Goal: Find specific page/section

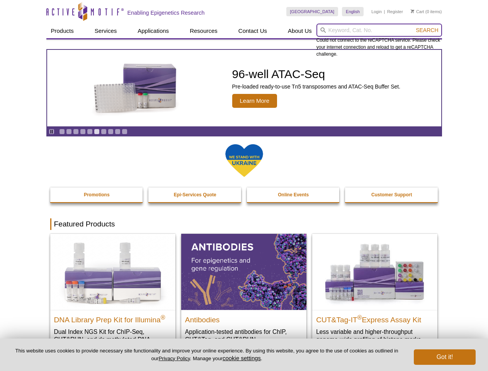
click at [379, 30] on input "search" at bounding box center [380, 30] width 126 height 13
click at [427, 30] on span "Search" at bounding box center [427, 30] width 22 height 6
click at [51, 131] on icon "Pause" at bounding box center [51, 131] width 5 height 5
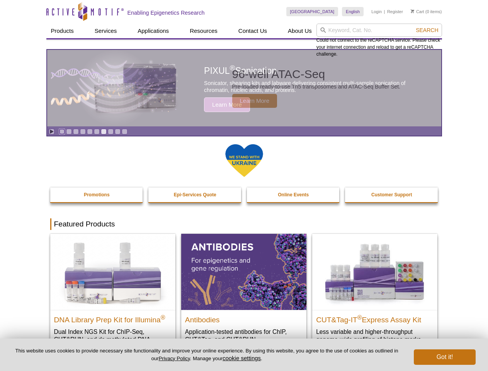
click at [62, 131] on link "Go to slide 1" at bounding box center [62, 132] width 6 height 6
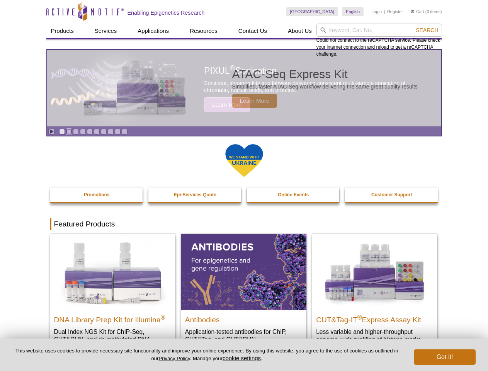
click at [69, 131] on link "Go to slide 2" at bounding box center [69, 132] width 6 height 6
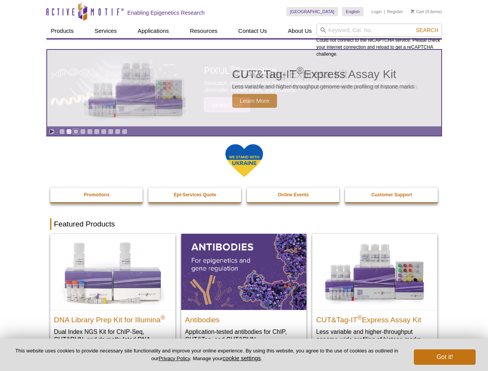
click at [76, 131] on link "Go to slide 3" at bounding box center [76, 132] width 6 height 6
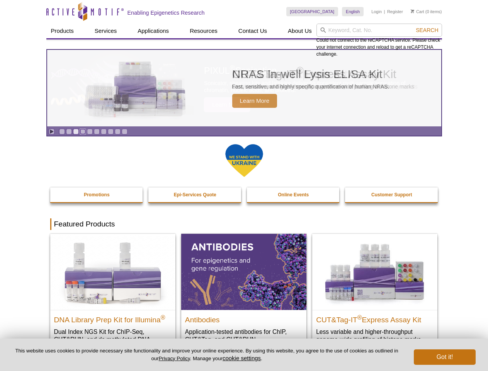
click at [83, 131] on link "Go to slide 4" at bounding box center [83, 132] width 6 height 6
click at [90, 131] on link "Go to slide 5" at bounding box center [90, 132] width 6 height 6
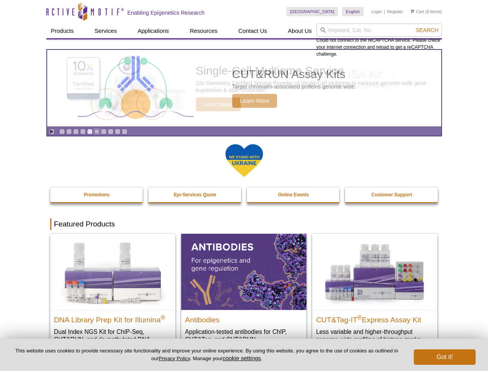
click at [97, 131] on link "Go to slide 6" at bounding box center [97, 132] width 6 height 6
click at [104, 131] on link "Go to slide 7" at bounding box center [104, 132] width 6 height 6
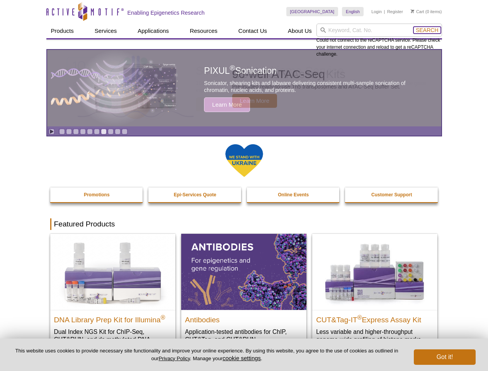
click at [427, 30] on span "Search" at bounding box center [427, 30] width 22 height 6
